Goal: Navigation & Orientation: Find specific page/section

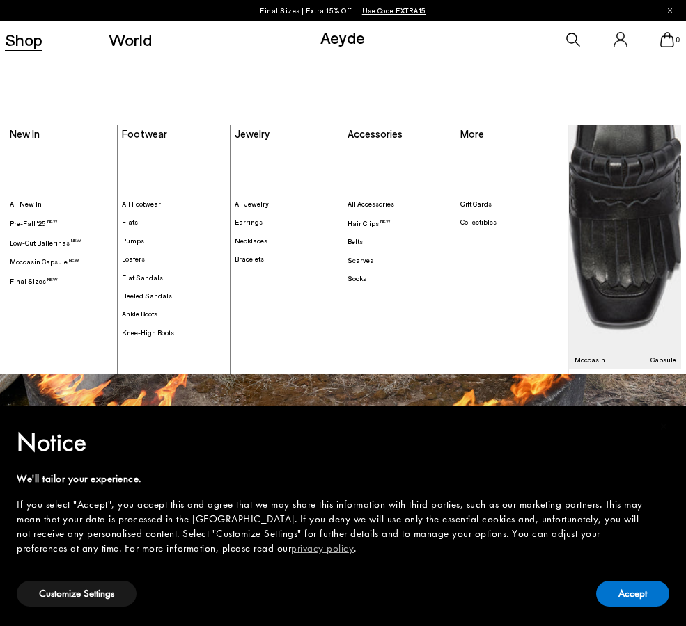
click at [138, 313] on span "Ankle Boots" at bounding box center [139, 314] width 35 height 8
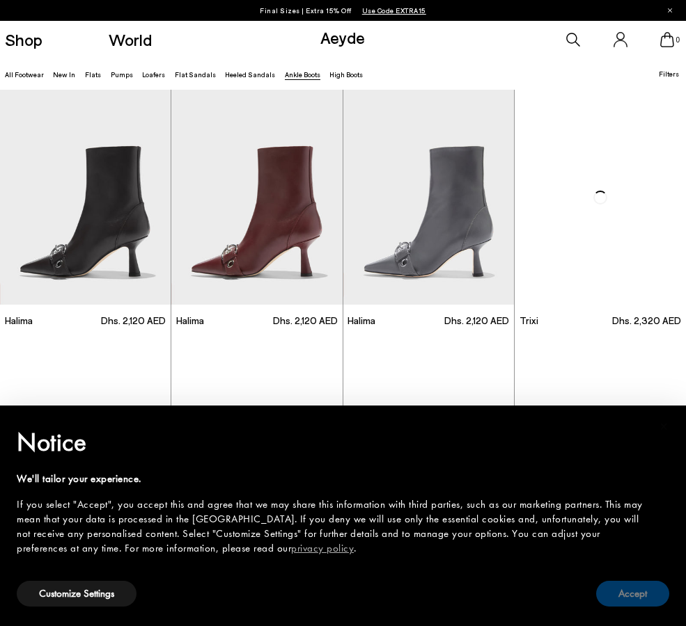
click at [634, 590] on button "Accept" at bounding box center [632, 594] width 73 height 26
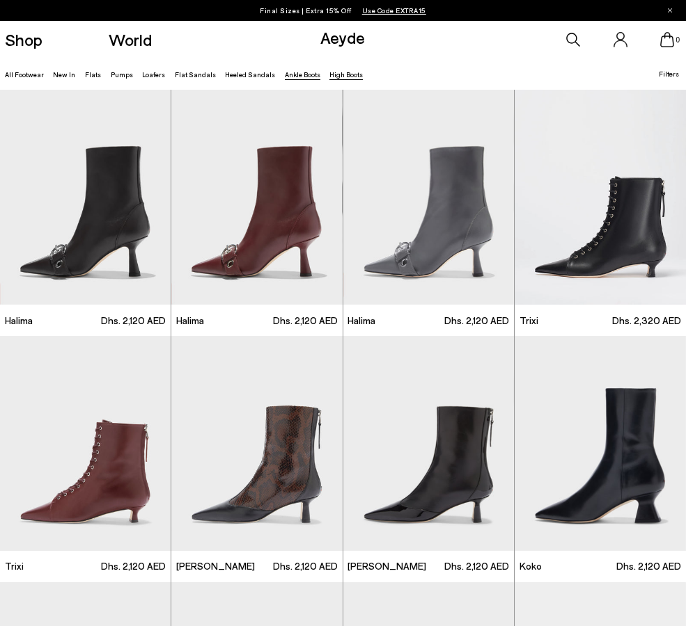
click at [335, 75] on link "High Boots" at bounding box center [345, 74] width 33 height 8
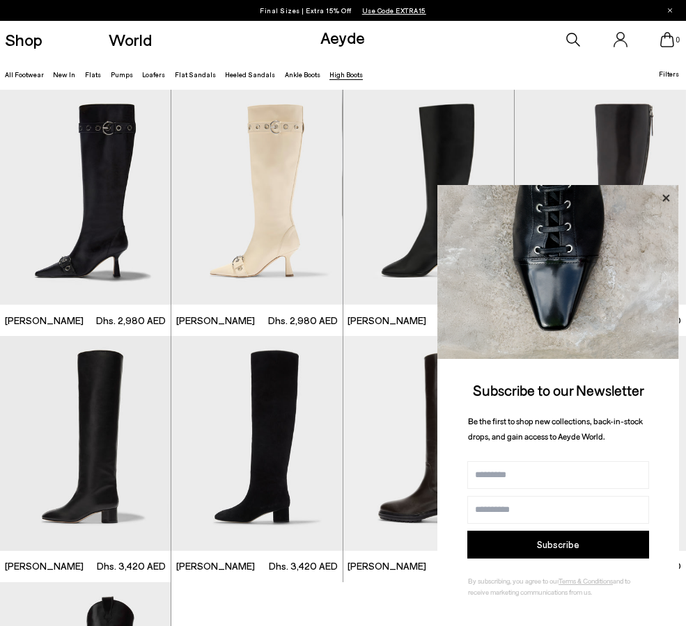
click at [664, 198] on icon at bounding box center [665, 197] width 7 height 7
